Goal: Information Seeking & Learning: Understand process/instructions

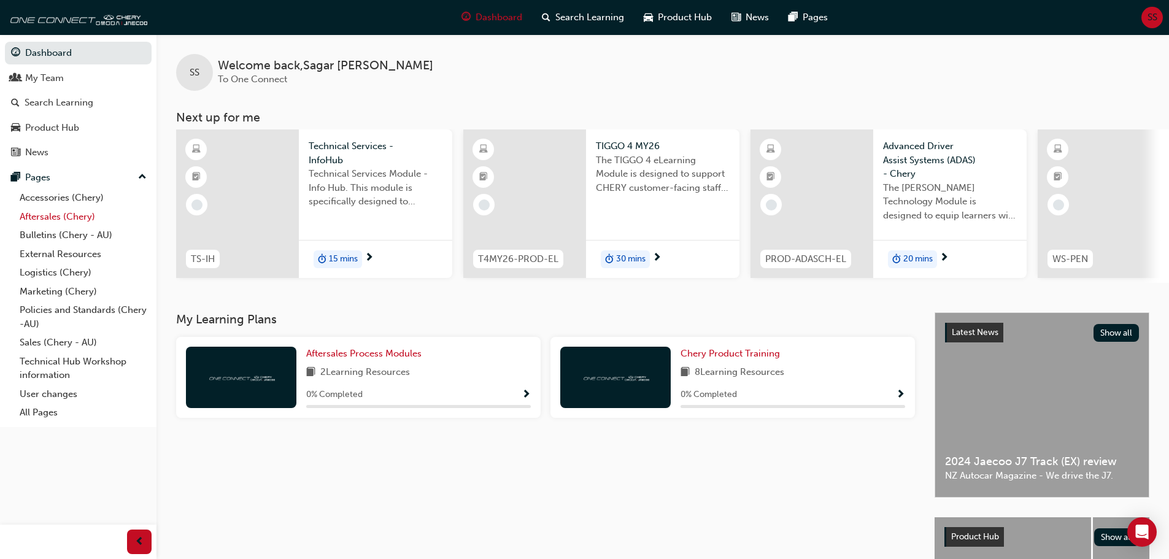
click at [41, 210] on link "Aftersales (Chery)" at bounding box center [83, 216] width 137 height 19
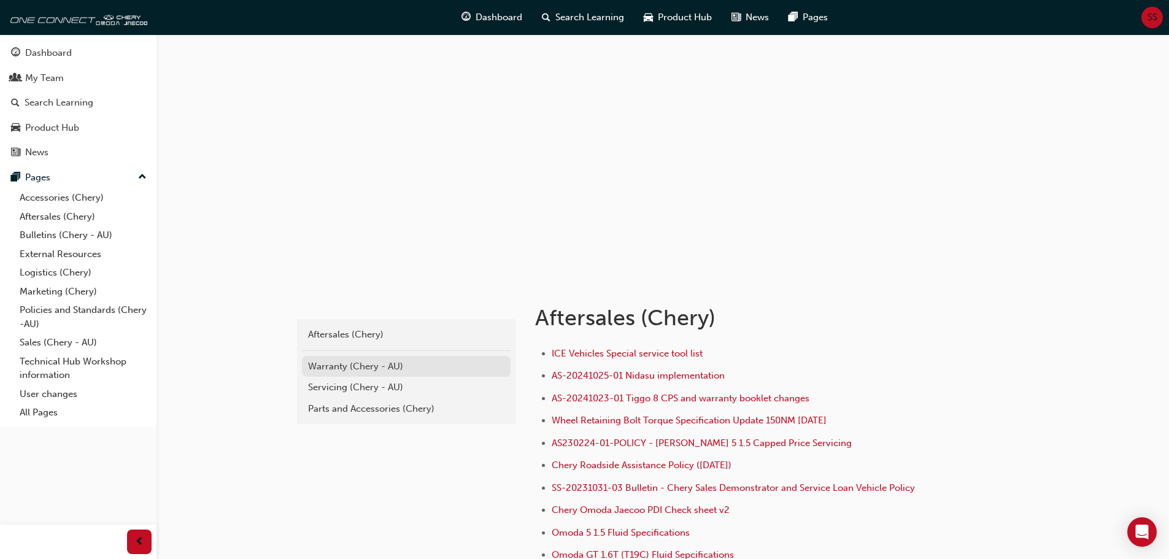
click at [336, 370] on div "Warranty (Chery - AU)" at bounding box center [406, 367] width 196 height 14
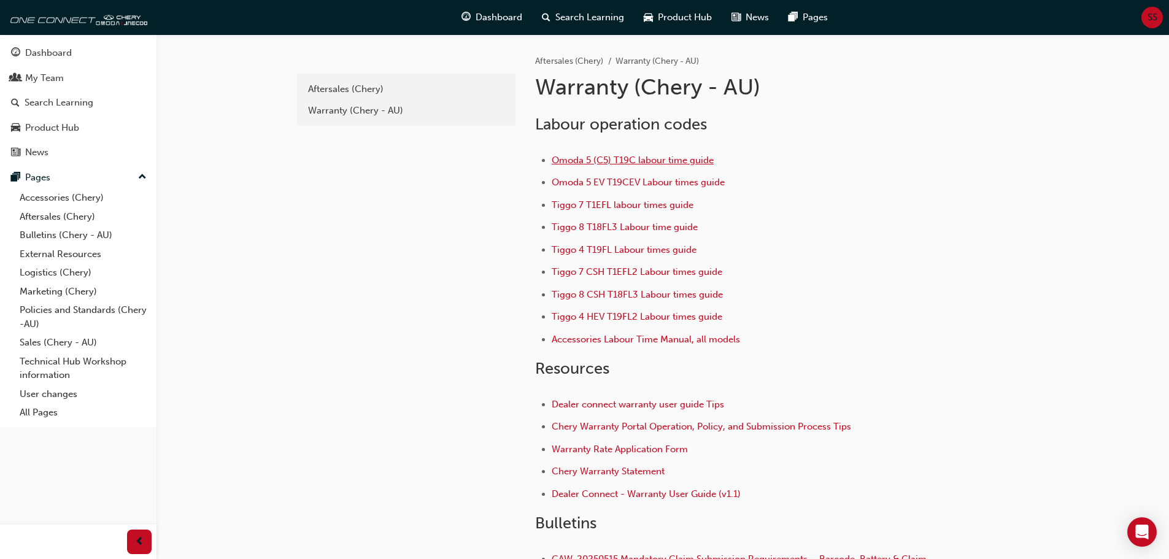
click at [584, 165] on span "Omoda 5 (C5) T19C labour time guide" at bounding box center [633, 160] width 162 height 11
